Goal: Transaction & Acquisition: Purchase product/service

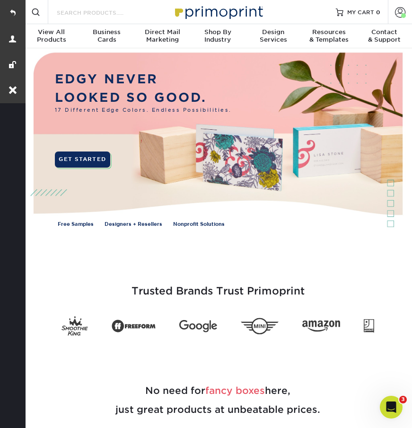
click at [69, 10] on input "Search Products" at bounding box center [102, 12] width 92 height 11
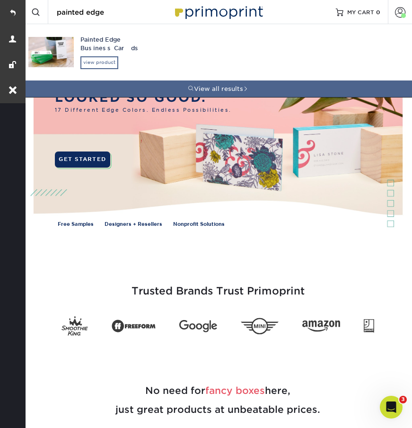
type input "painted edge"
click at [102, 62] on div "view product" at bounding box center [99, 62] width 38 height 12
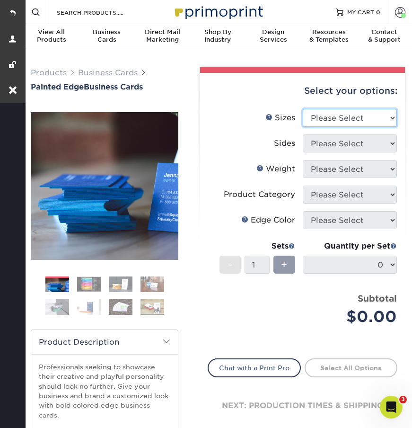
select select "2.00x3.50"
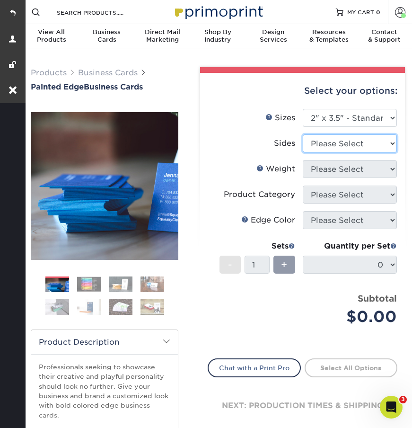
select select "13abbda7-1d64-4f25-8bb2-c179b224825d"
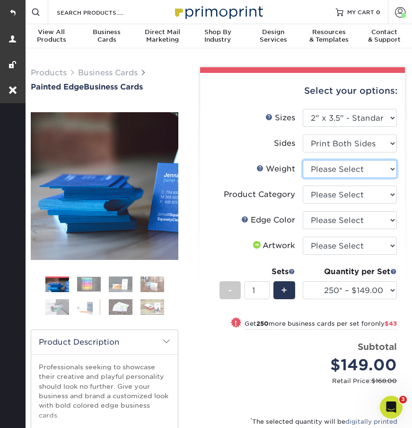
select select "32PTUC"
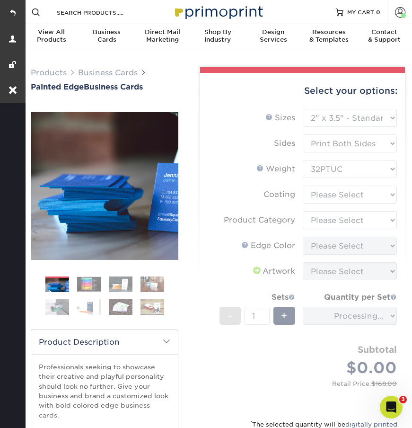
click at [332, 194] on form "Sizes Help Sizes Please Select 2" x 3.5" - Standard 2.125" x 3.375" - European …" at bounding box center [303, 258] width 190 height 298
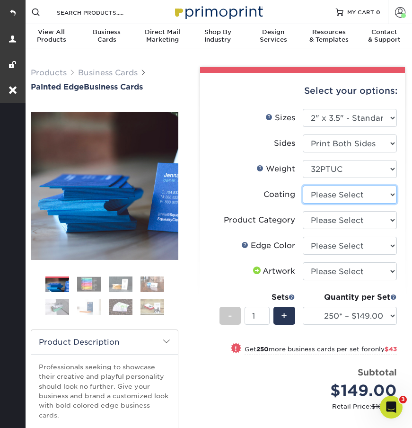
select select "3e7618de-abca-4bda-9f97-8b9129e913d8"
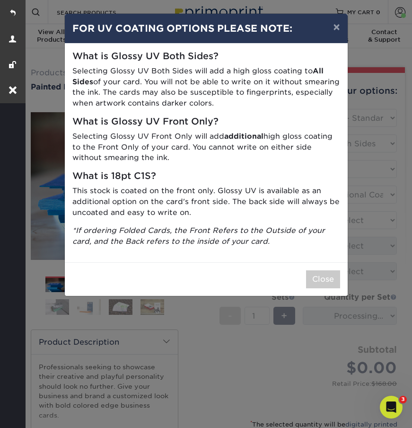
drag, startPoint x: 332, startPoint y: 194, endPoint x: 330, endPoint y: 213, distance: 20.0
click at [330, 213] on div "What is Glossy UV Both Sides? Selecting Glossy UV Both Sides will add a high gl…" at bounding box center [206, 153] width 283 height 219
click at [322, 270] on button "Close" at bounding box center [323, 279] width 34 height 18
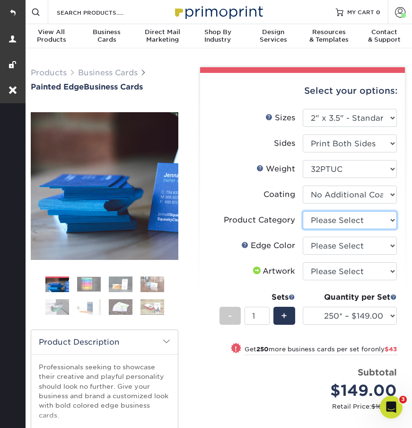
select select "3b5148f1-0588-4f88-a218-97bcfdce65c1"
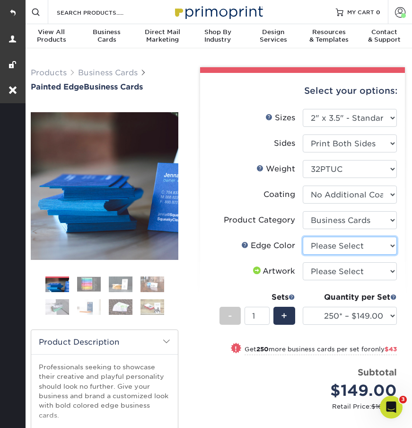
select select "8edf2e46-2dbb-4a7c-bc5c-20ba781fe219"
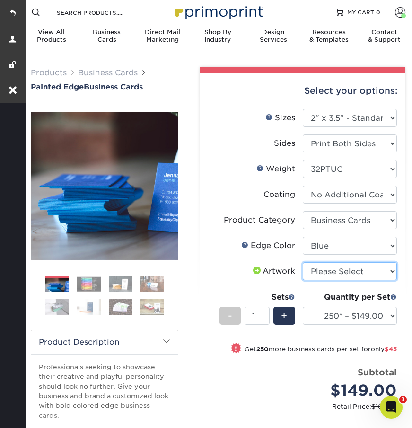
select select "upload"
click at [289, 313] on div "+" at bounding box center [284, 316] width 21 height 18
type input "2"
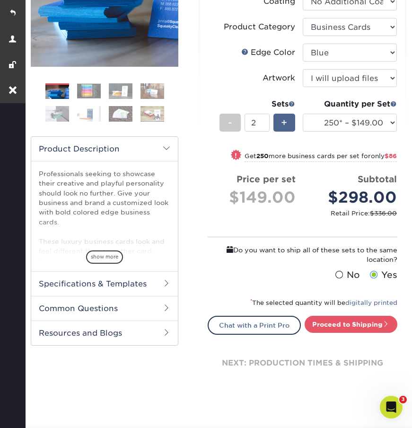
scroll to position [200, 0]
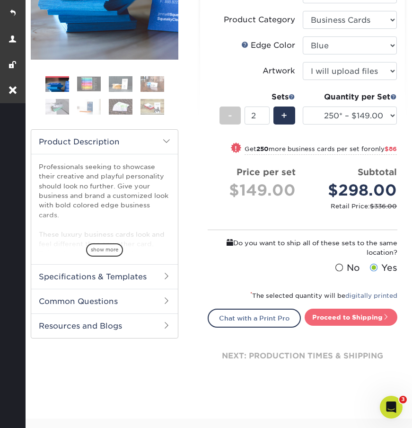
click at [335, 310] on link "Proceed to Shipping" at bounding box center [351, 317] width 93 height 17
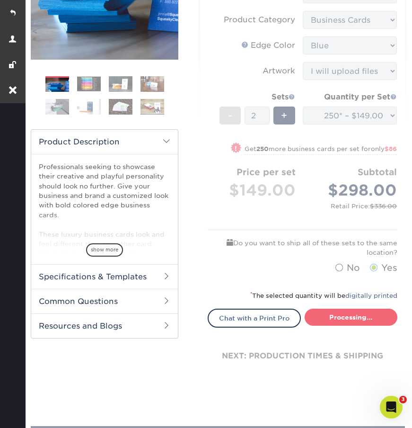
type input "Set 1"
select select "b1d50ed3-fc81-464d-a1d8-d1915fbce704"
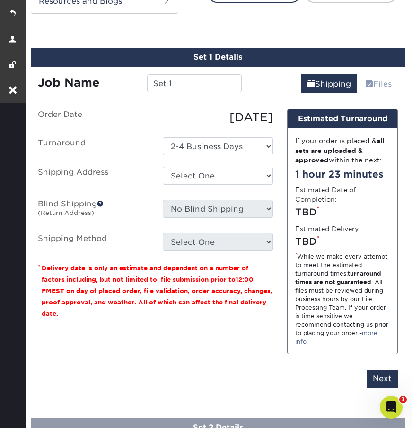
scroll to position [532, 0]
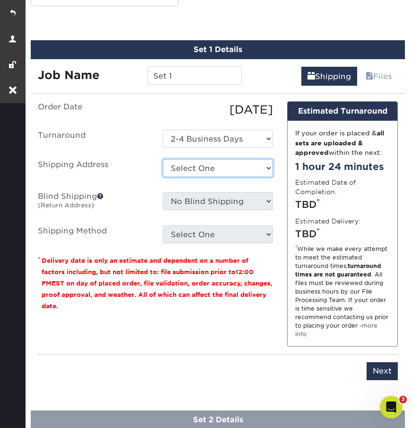
select select "183701"
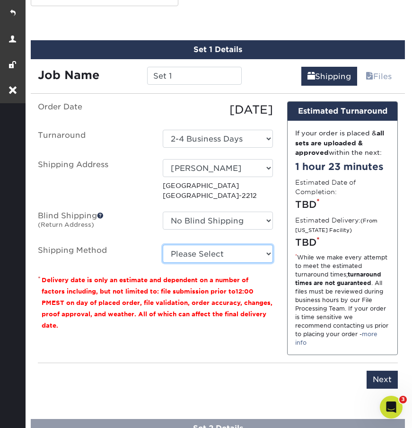
select select "03"
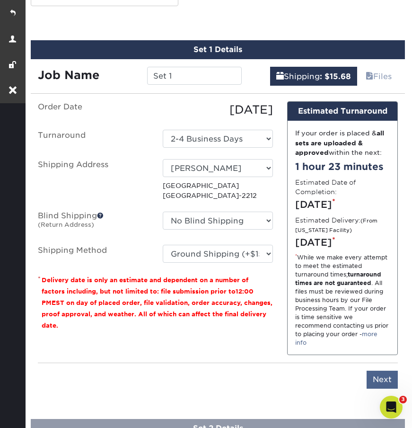
click at [376, 376] on input "Next" at bounding box center [382, 380] width 31 height 18
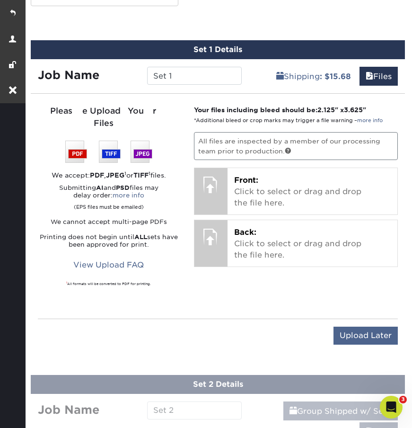
click at [355, 327] on input "Upload Later" at bounding box center [366, 336] width 64 height 18
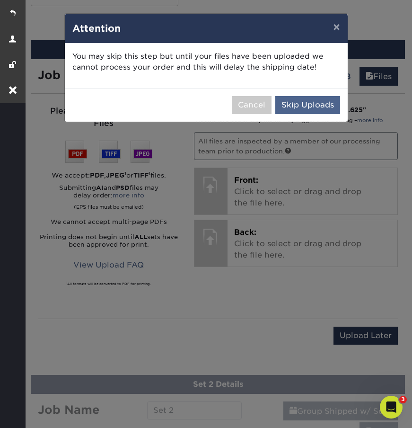
click at [308, 104] on button "Skip Uploads" at bounding box center [307, 105] width 65 height 18
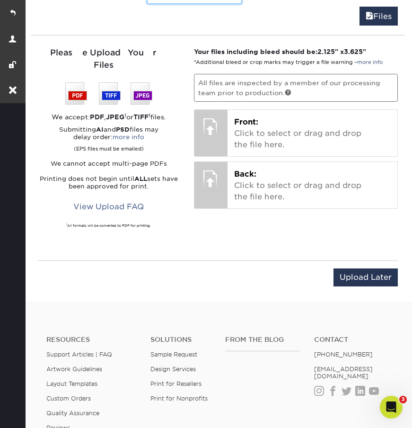
scroll to position [697, 0]
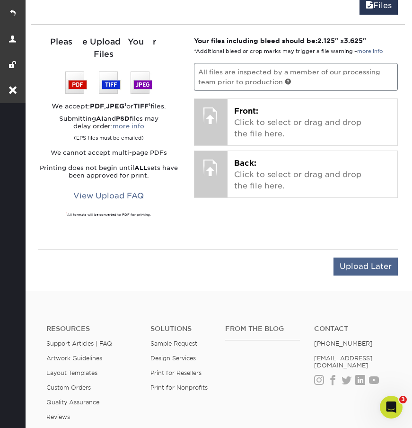
click at [363, 257] on input "Upload Later" at bounding box center [366, 266] width 64 height 18
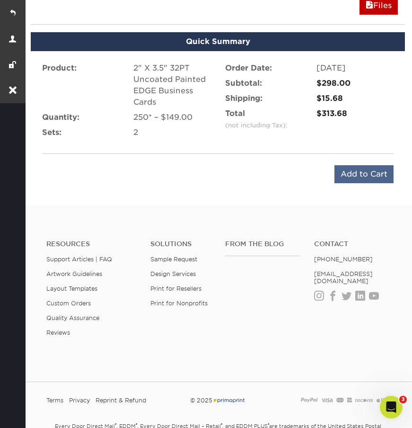
click at [352, 176] on input "Add to Cart" at bounding box center [364, 174] width 59 height 18
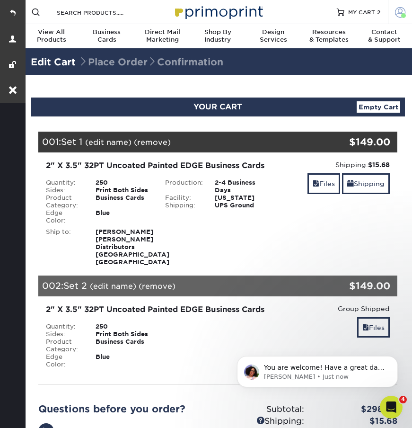
click at [394, 9] on link "Account" at bounding box center [400, 12] width 24 height 24
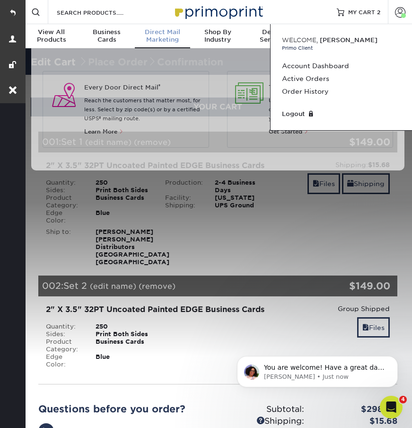
click at [153, 14] on div "Resources Menu Search Products Account Welcome, Jonathan Primo Client Account D…" at bounding box center [218, 12] width 389 height 24
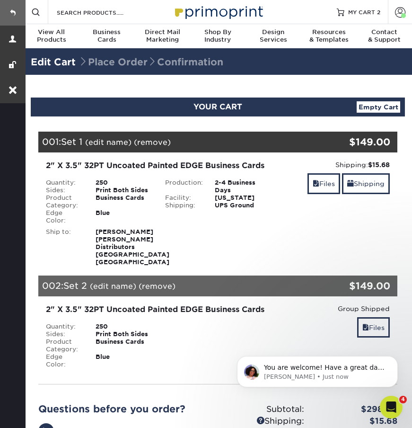
click at [13, 13] on link at bounding box center [13, 13] width 26 height 26
